Goal: Use online tool/utility: Utilize a website feature to perform a specific function

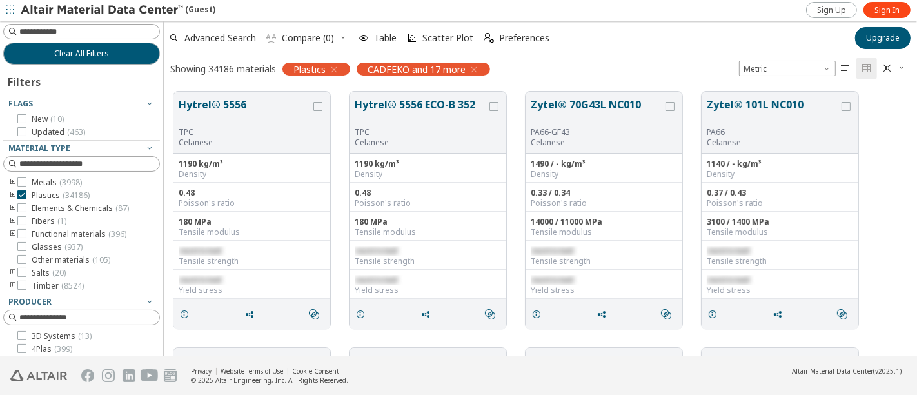
scroll to position [11, 11]
click at [157, 213] on div at bounding box center [160, 188] width 6 height 335
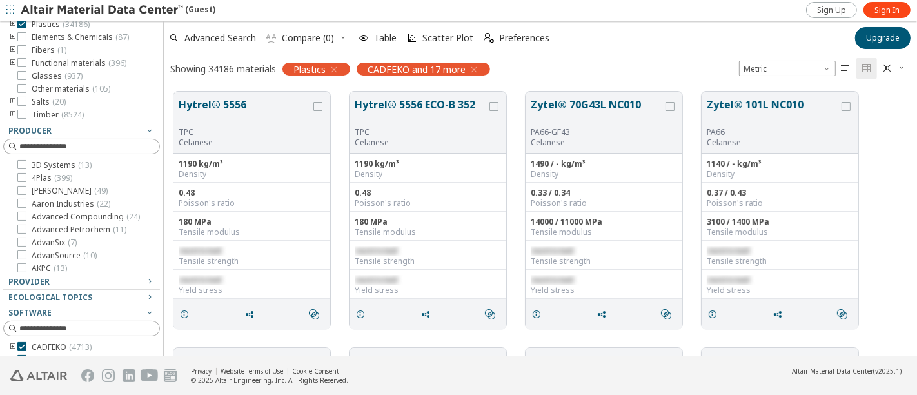
scroll to position [152, 0]
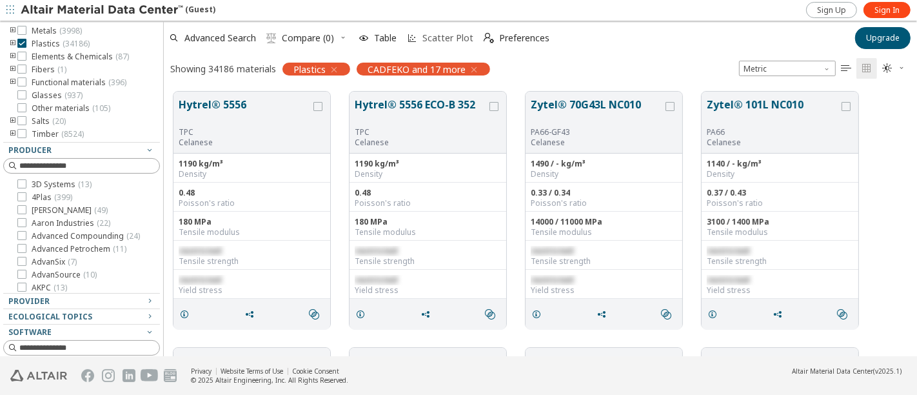
click at [416, 39] on icon "button" at bounding box center [412, 38] width 10 height 10
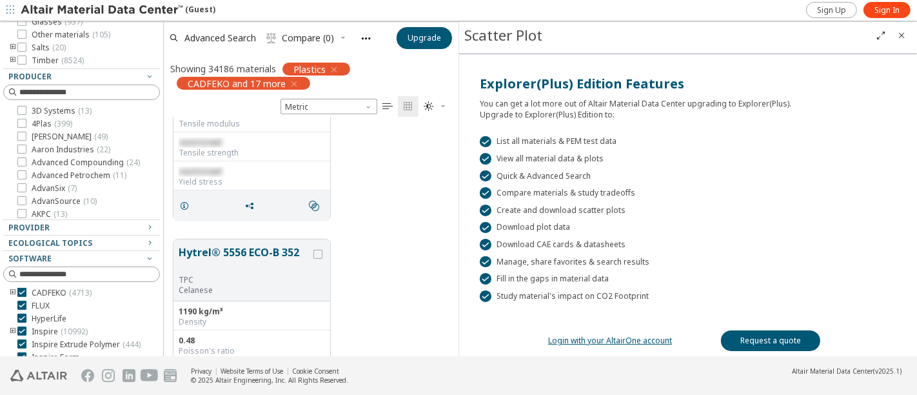
scroll to position [0, 0]
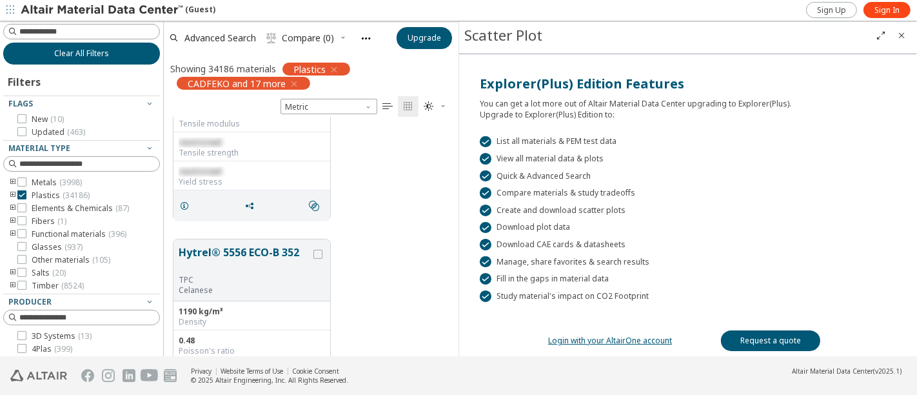
click at [93, 50] on span "Clear All Filters" at bounding box center [81, 53] width 55 height 10
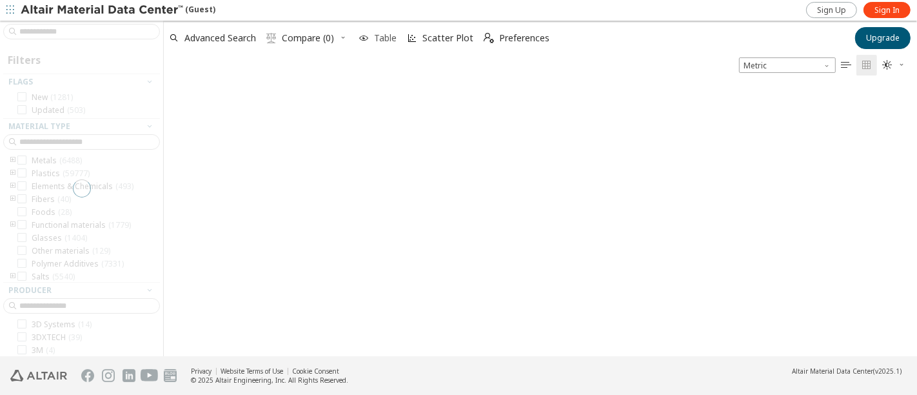
click at [390, 35] on span "Table" at bounding box center [385, 38] width 23 height 9
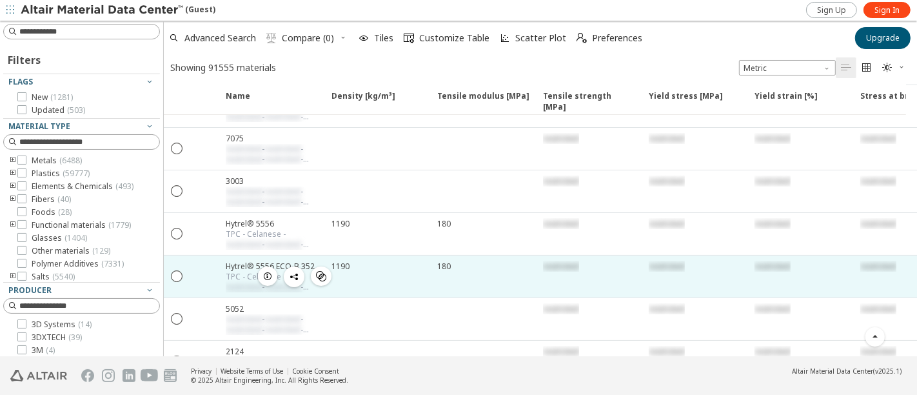
scroll to position [143, 0]
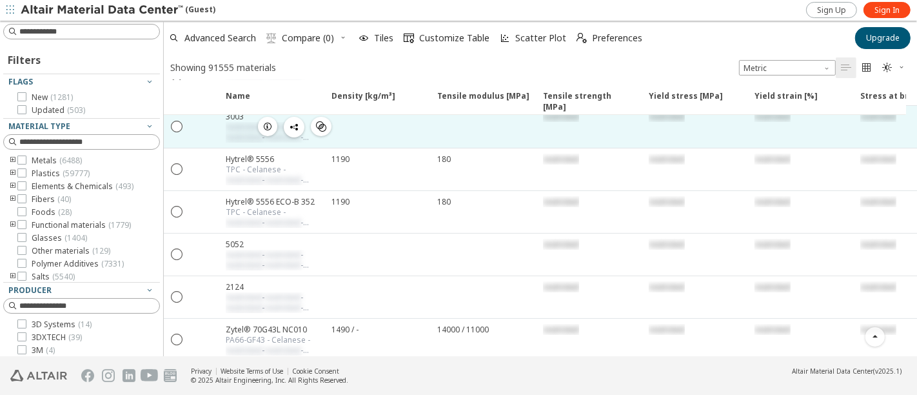
click at [711, 139] on div "restricted" at bounding box center [694, 127] width 106 height 42
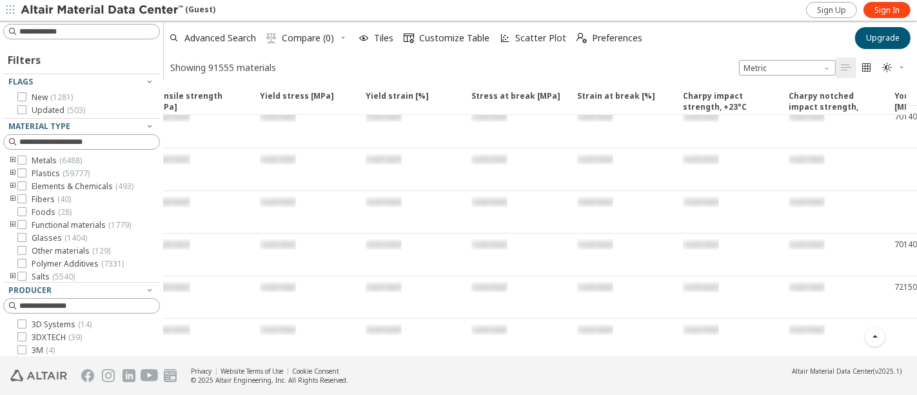
scroll to position [0, 0]
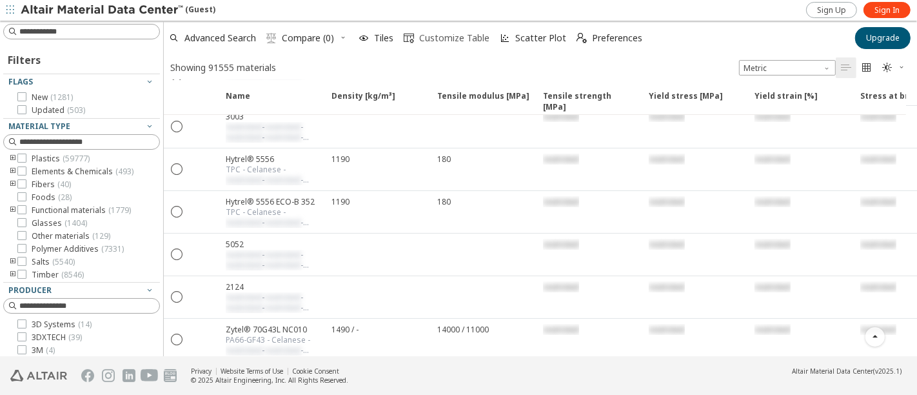
click at [431, 37] on span "Customize Table" at bounding box center [454, 38] width 70 height 9
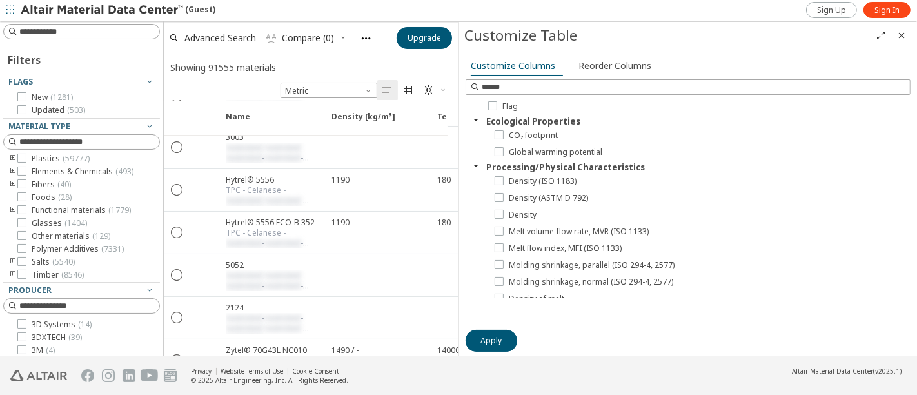
click at [343, 37] on span " Compare (0)" at bounding box center [307, 38] width 92 height 28
click at [10, 6] on icon "button" at bounding box center [10, 10] width 8 height 8
